Goal: Answer question/provide support: Share knowledge or assist other users

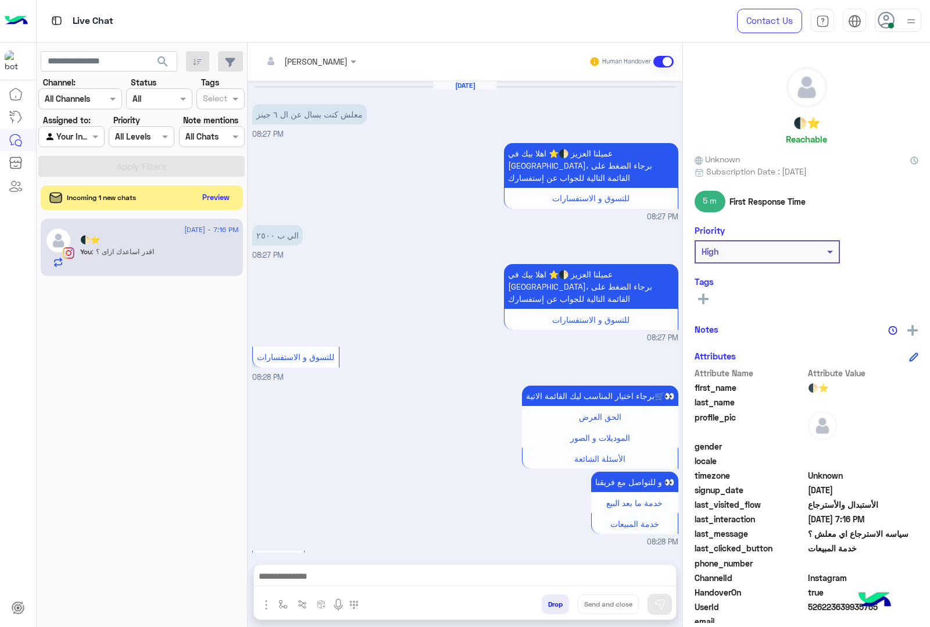
scroll to position [1332, 0]
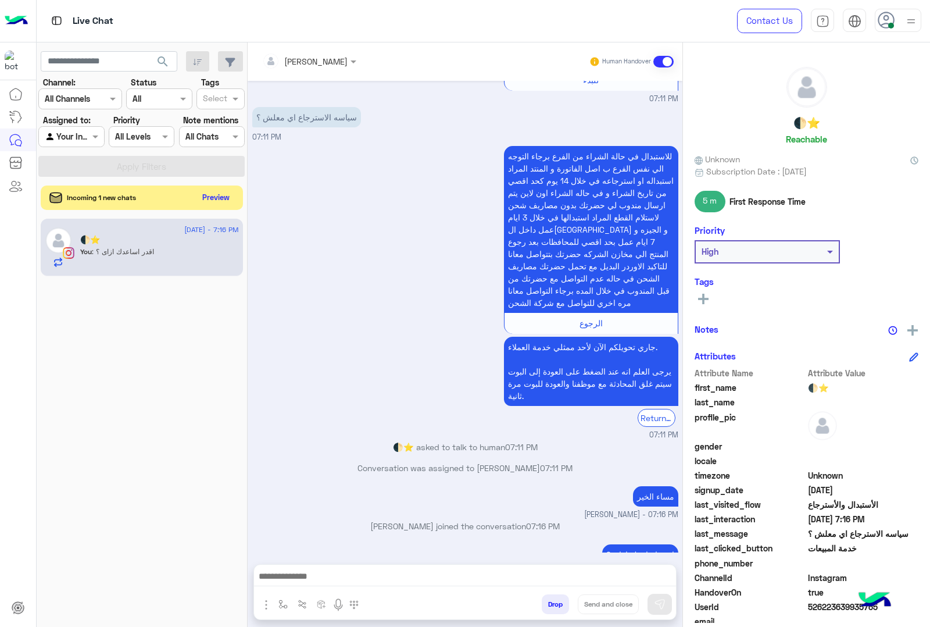
click at [223, 205] on button "Preview" at bounding box center [216, 198] width 36 height 16
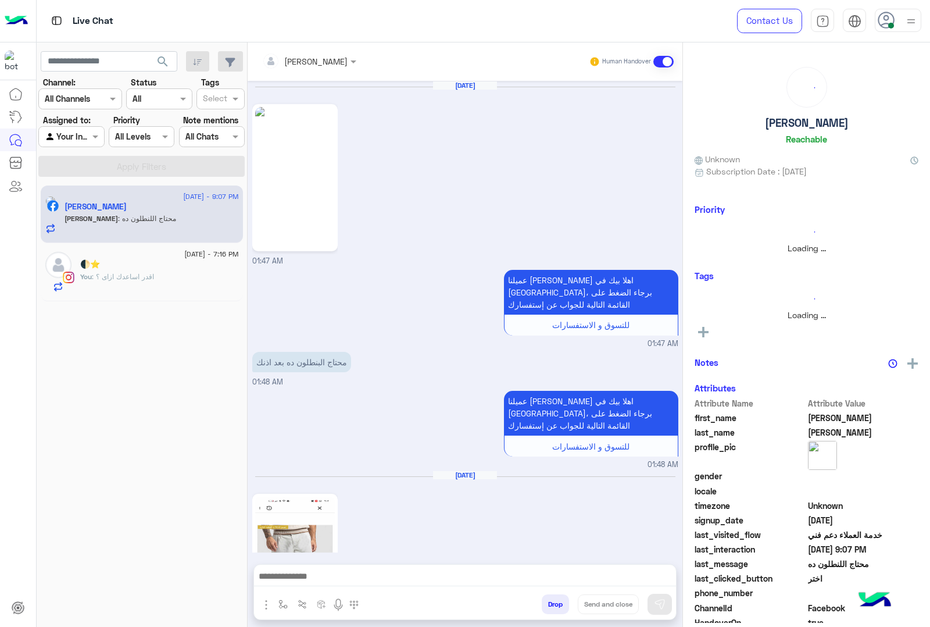
scroll to position [964, 0]
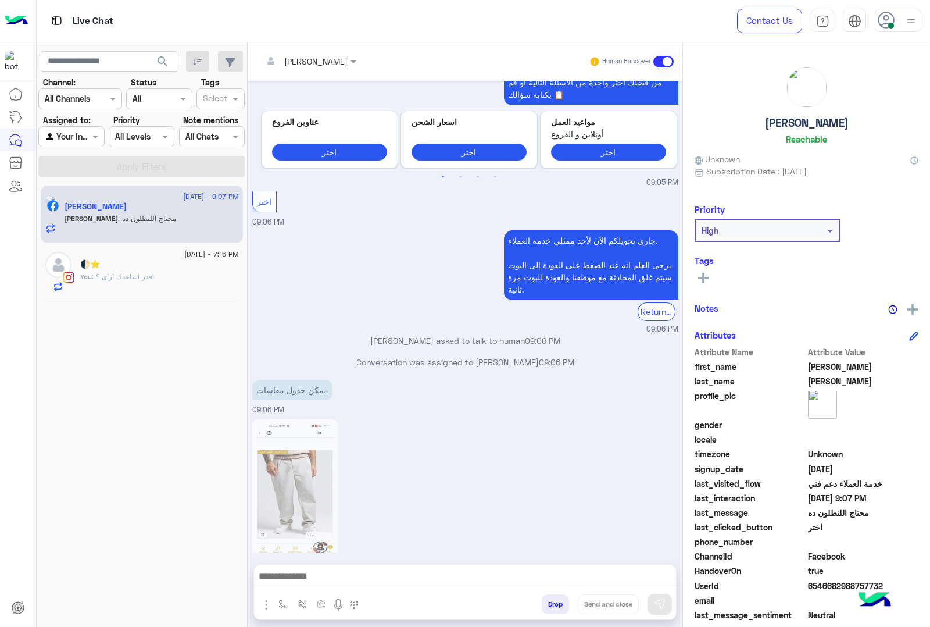
click at [284, 59] on input "text" at bounding box center [293, 61] width 63 height 12
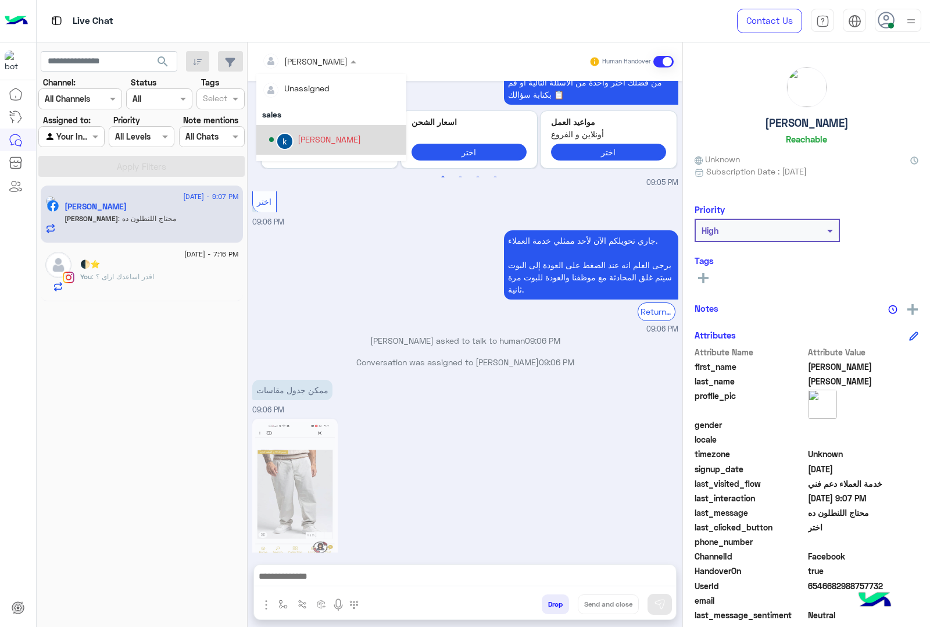
click at [322, 140] on div "khaled mohamed" at bounding box center [329, 139] width 63 height 12
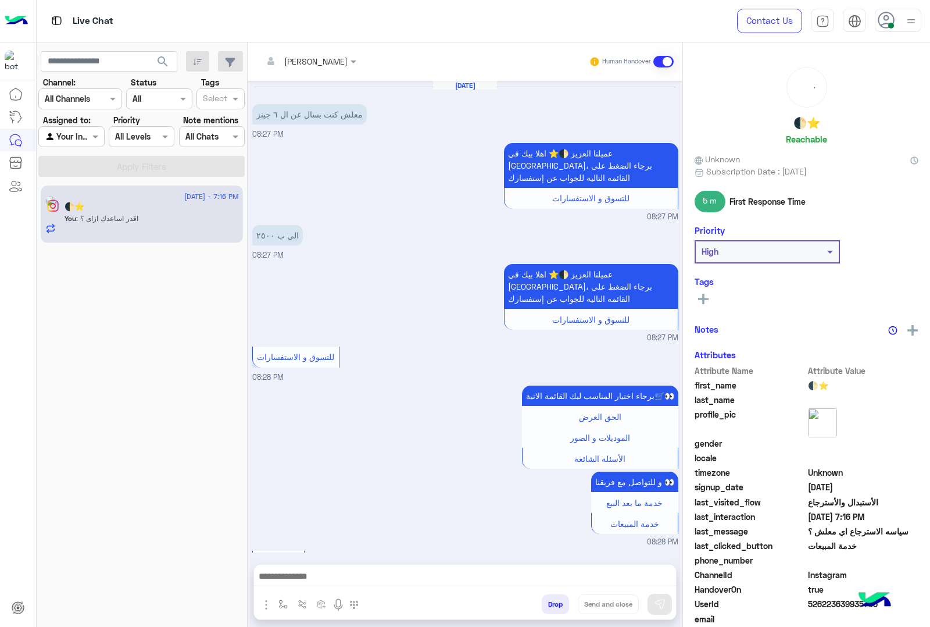
scroll to position [1332, 0]
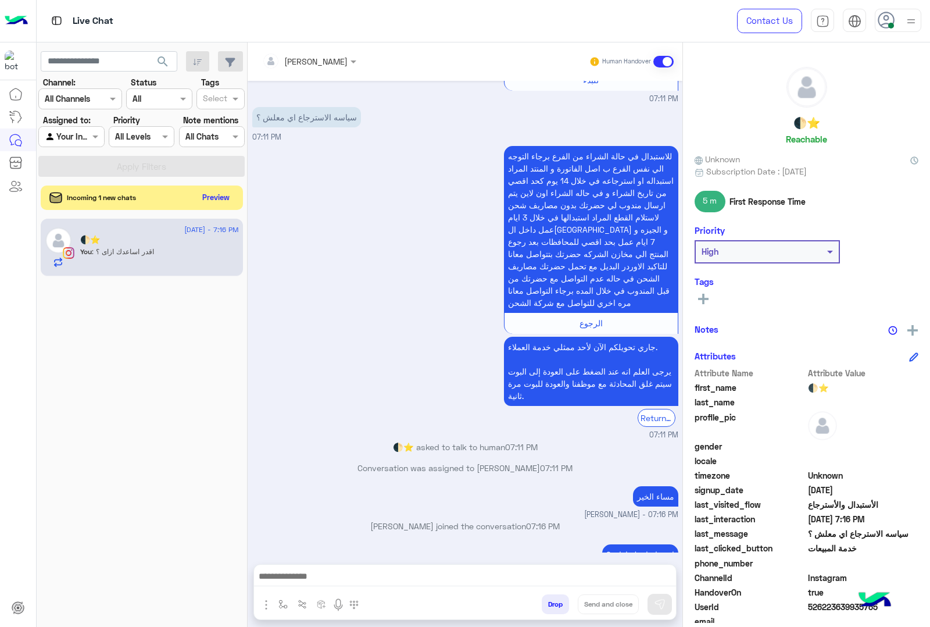
click at [216, 196] on button "Preview" at bounding box center [216, 198] width 36 height 16
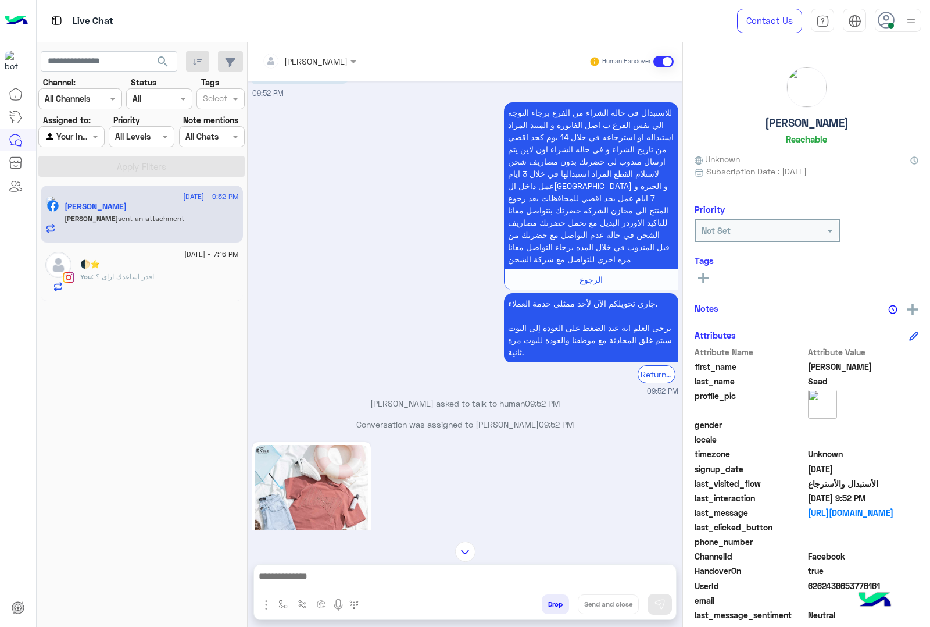
scroll to position [93, 0]
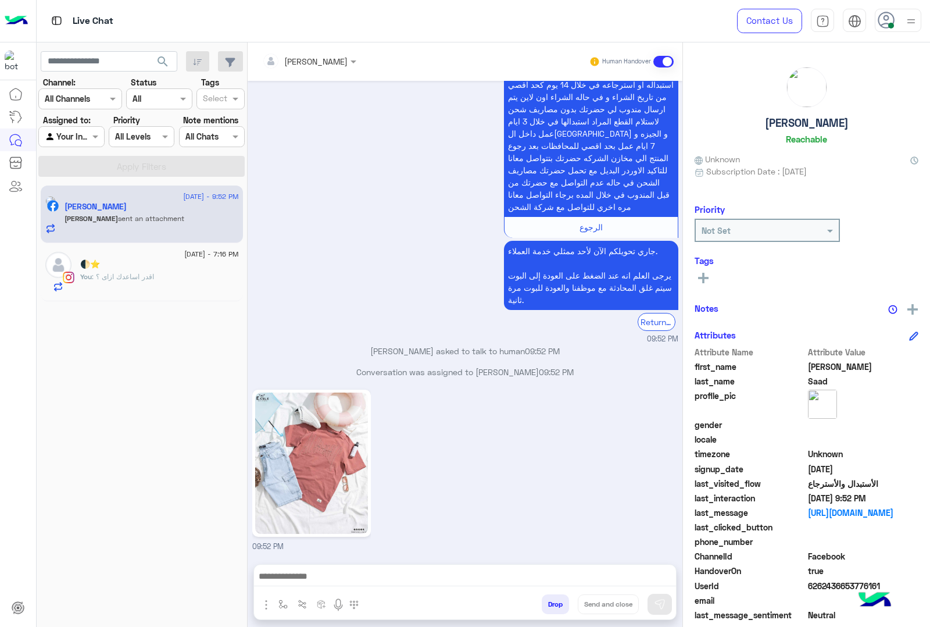
click at [290, 59] on input "text" at bounding box center [293, 61] width 63 height 12
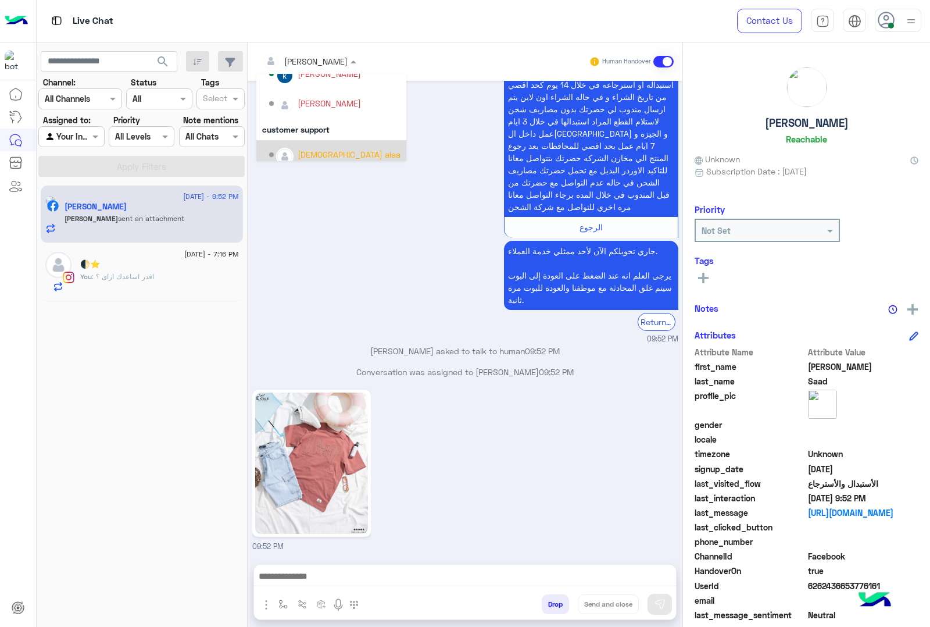
scroll to position [31, 0]
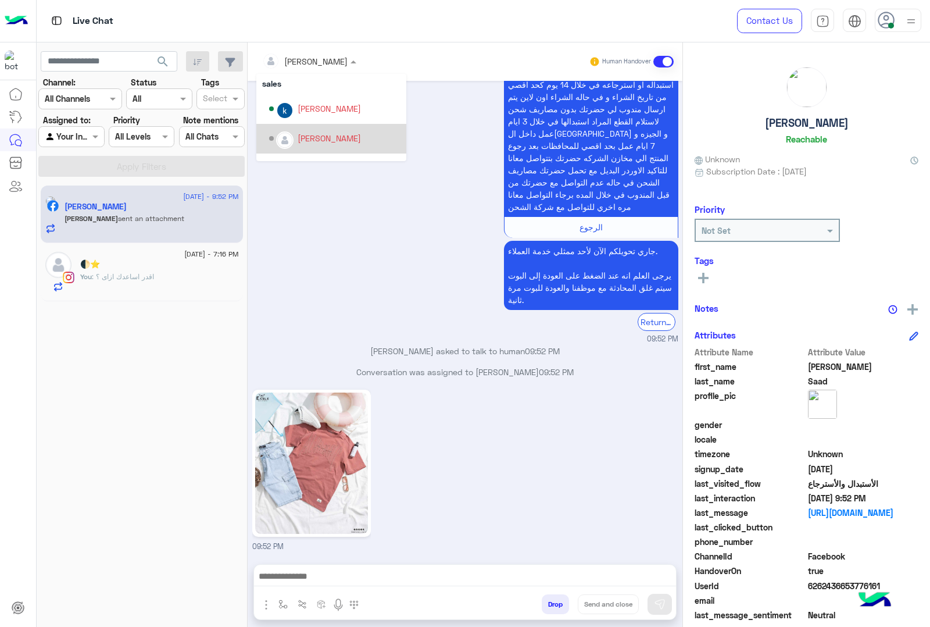
click at [326, 137] on div "Tarek Hassan" at bounding box center [329, 138] width 63 height 12
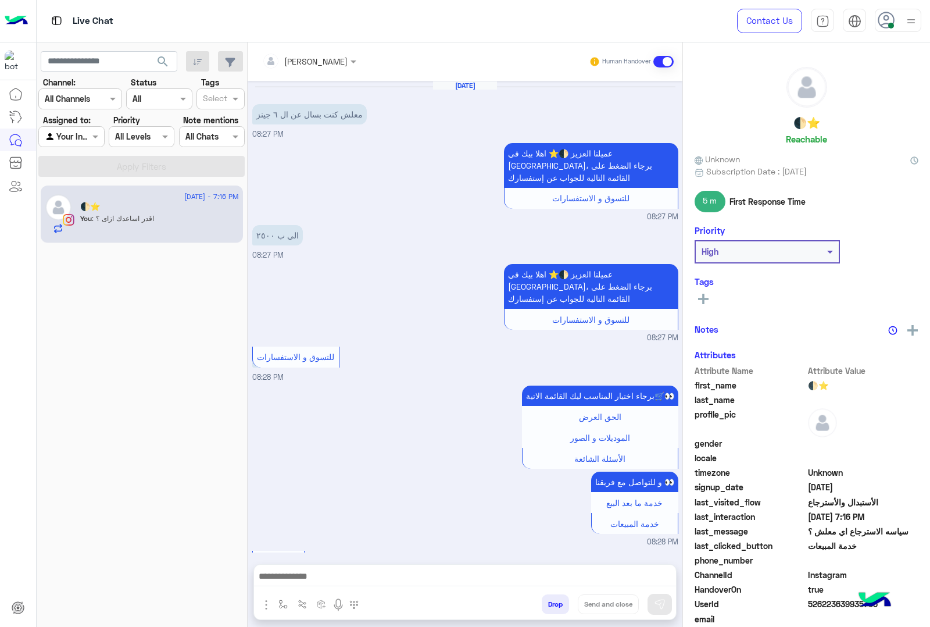
scroll to position [1332, 0]
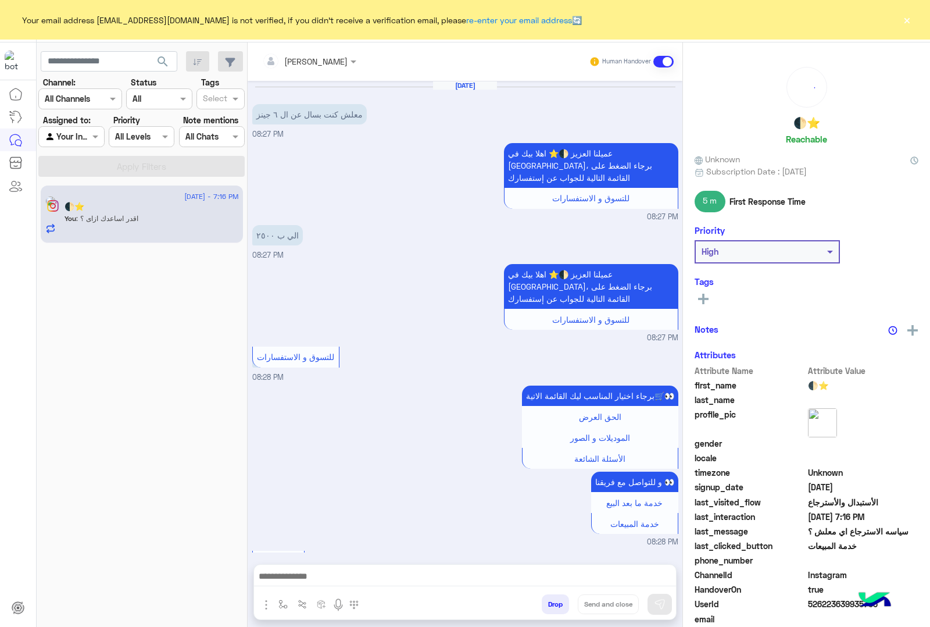
scroll to position [1332, 0]
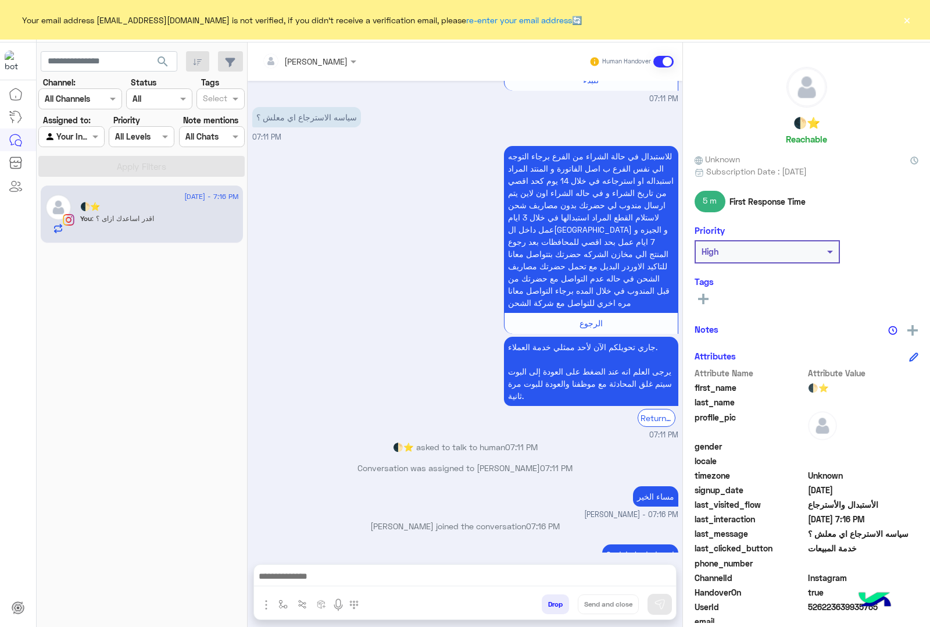
click at [911, 14] on button "×" at bounding box center [907, 20] width 12 height 12
